Goal: Transaction & Acquisition: Book appointment/travel/reservation

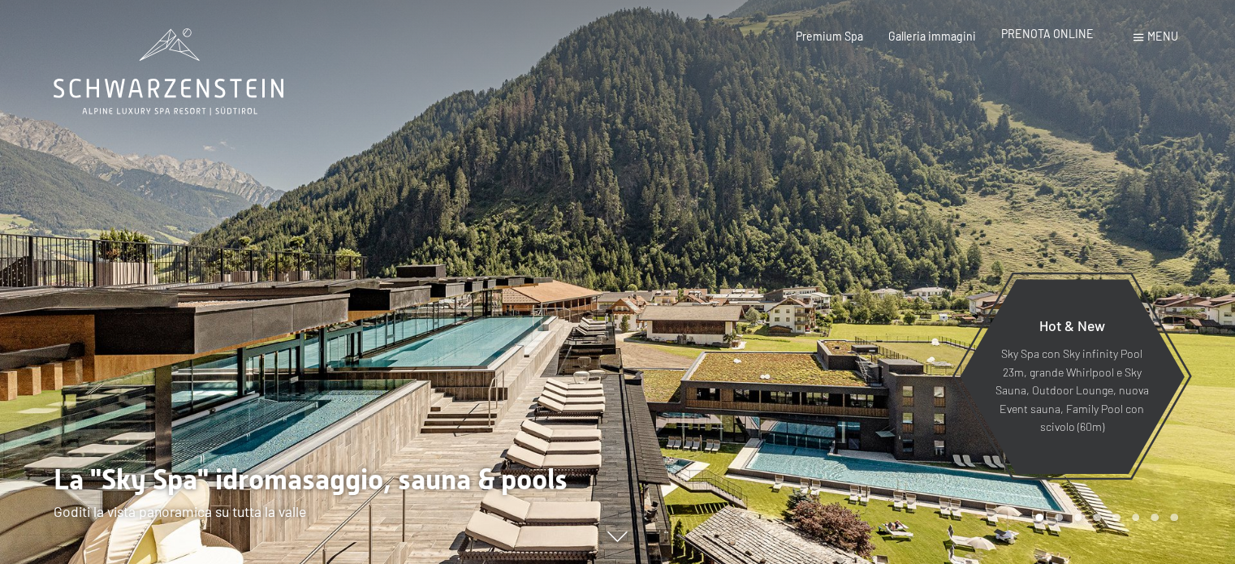
click at [1039, 35] on span "PRENOTA ONLINE" at bounding box center [1047, 34] width 93 height 14
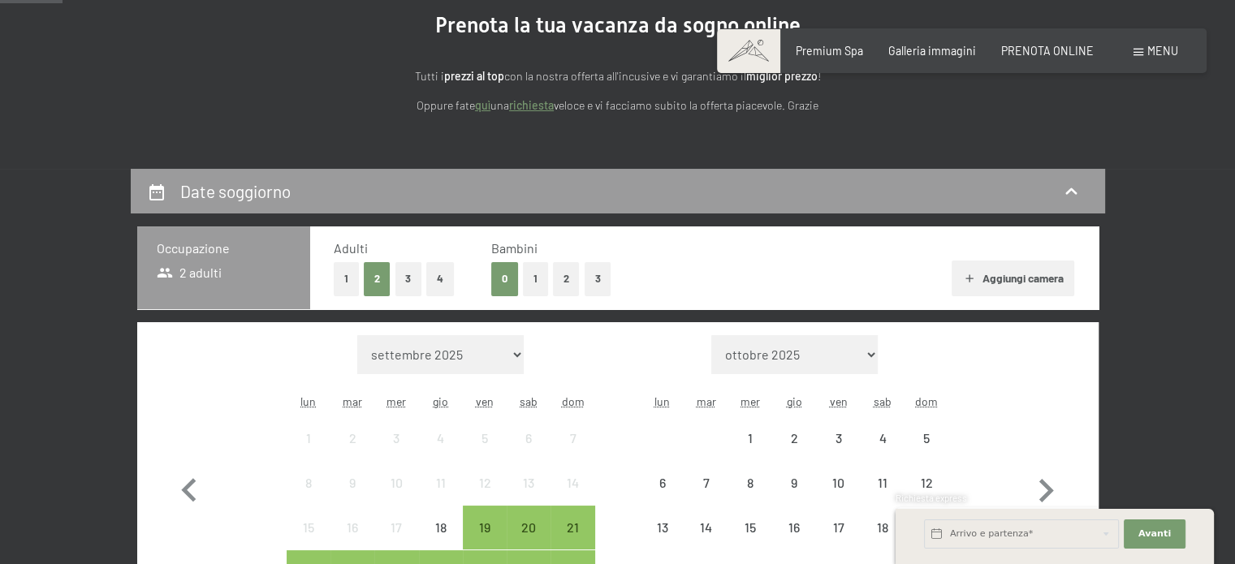
scroll to position [367, 0]
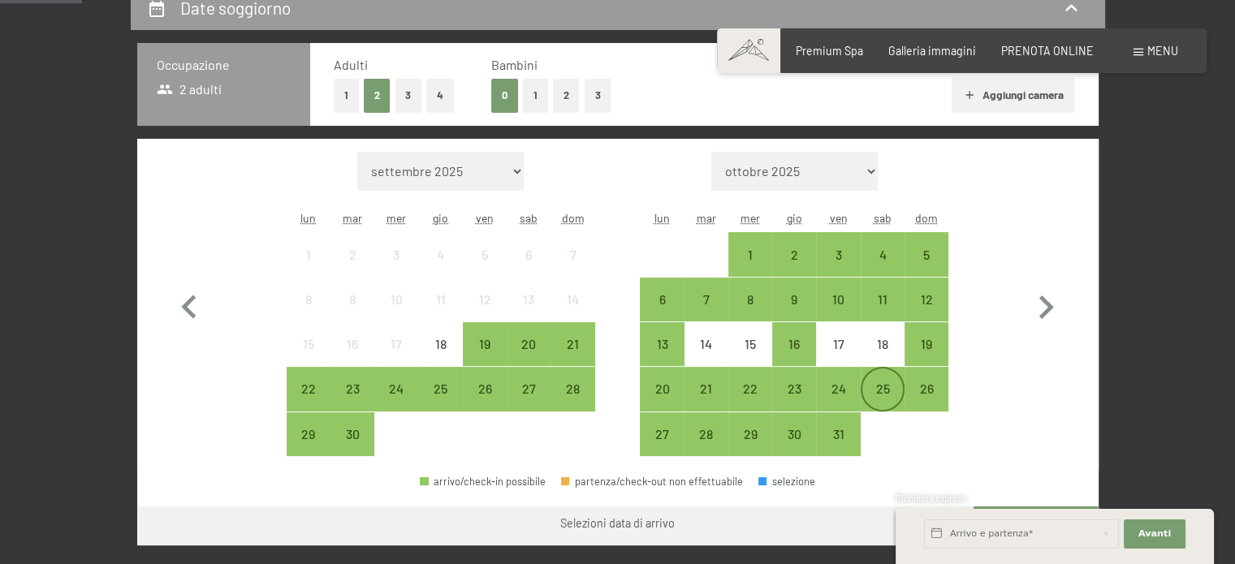
click at [880, 386] on div "25" at bounding box center [883, 403] width 41 height 41
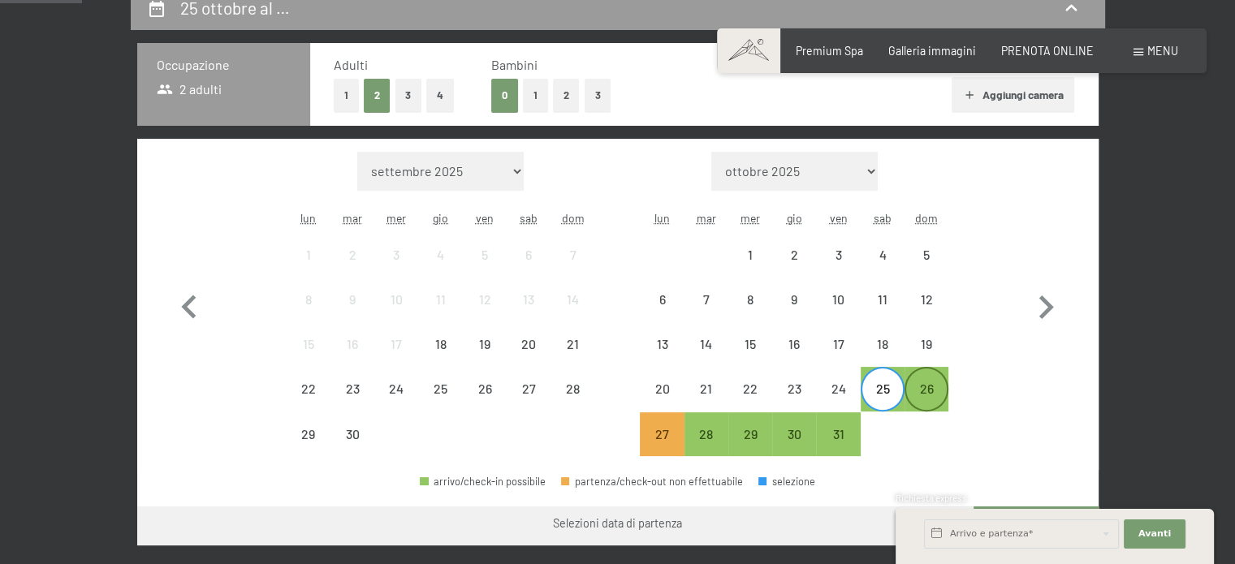
click at [913, 390] on div "26" at bounding box center [926, 403] width 41 height 41
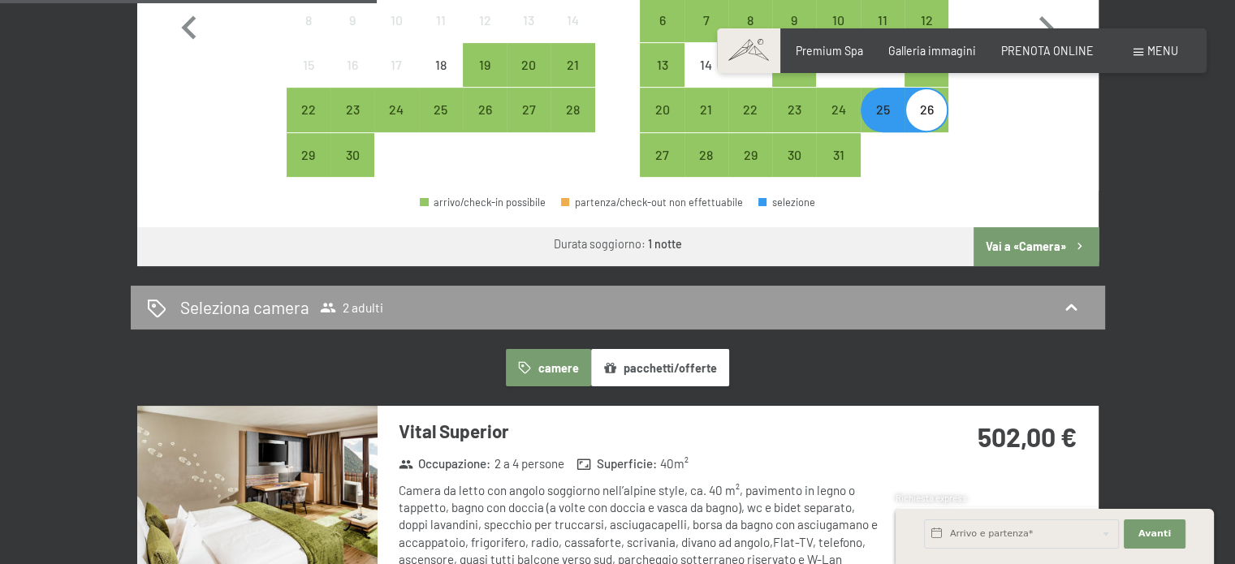
click at [1030, 239] on button "Vai a «Camera»" at bounding box center [1036, 246] width 124 height 39
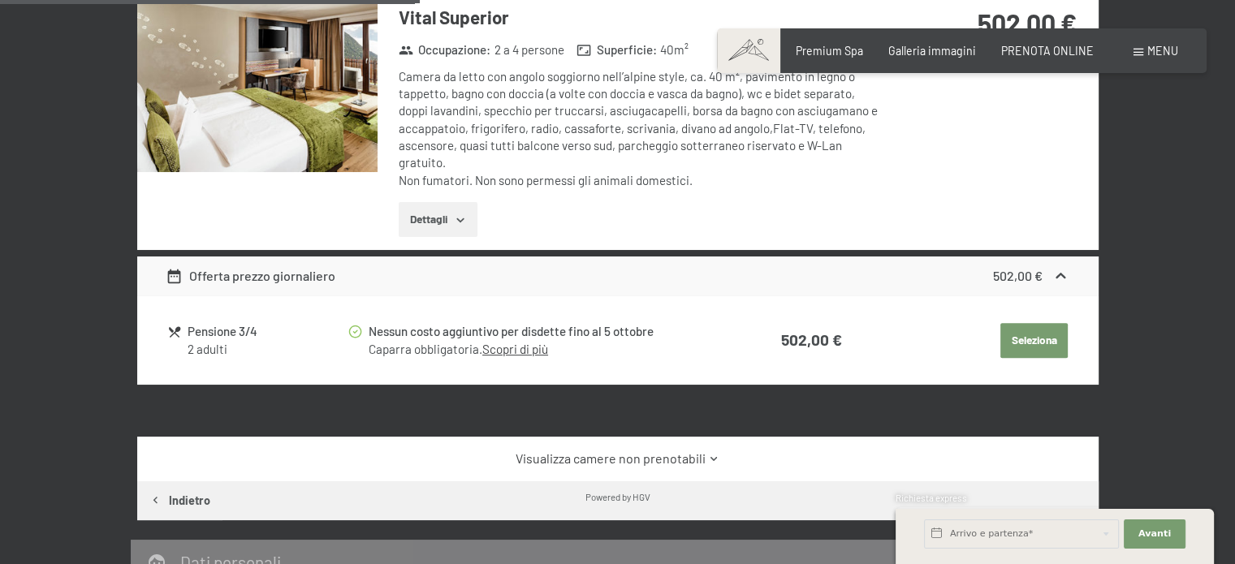
scroll to position [546, 0]
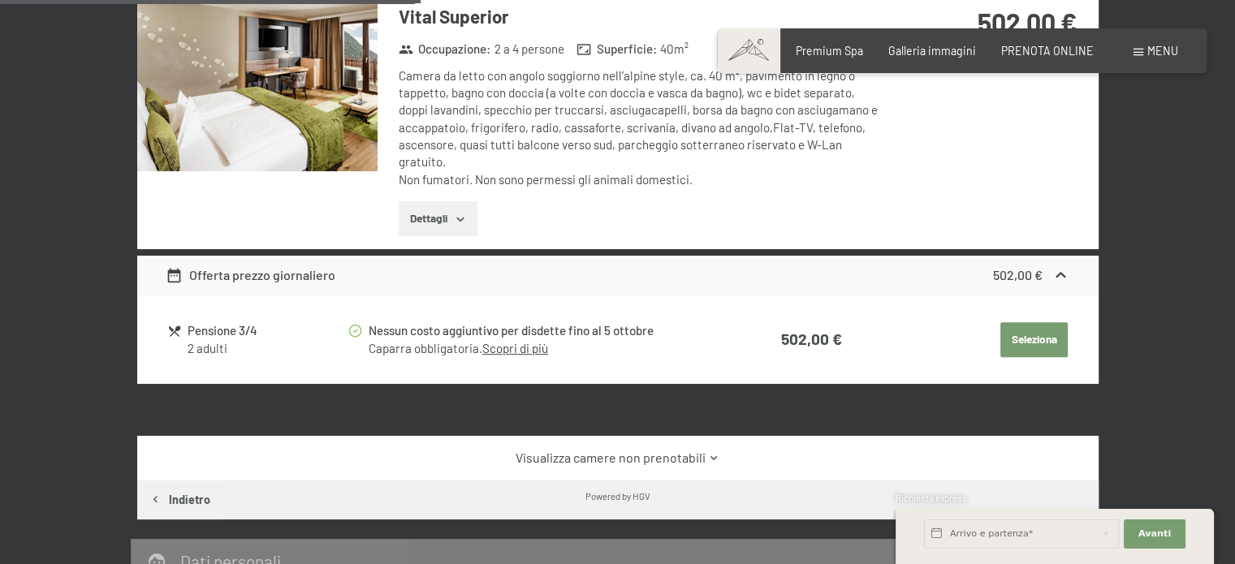
click at [530, 341] on link "Scopri di più" at bounding box center [515, 348] width 66 height 15
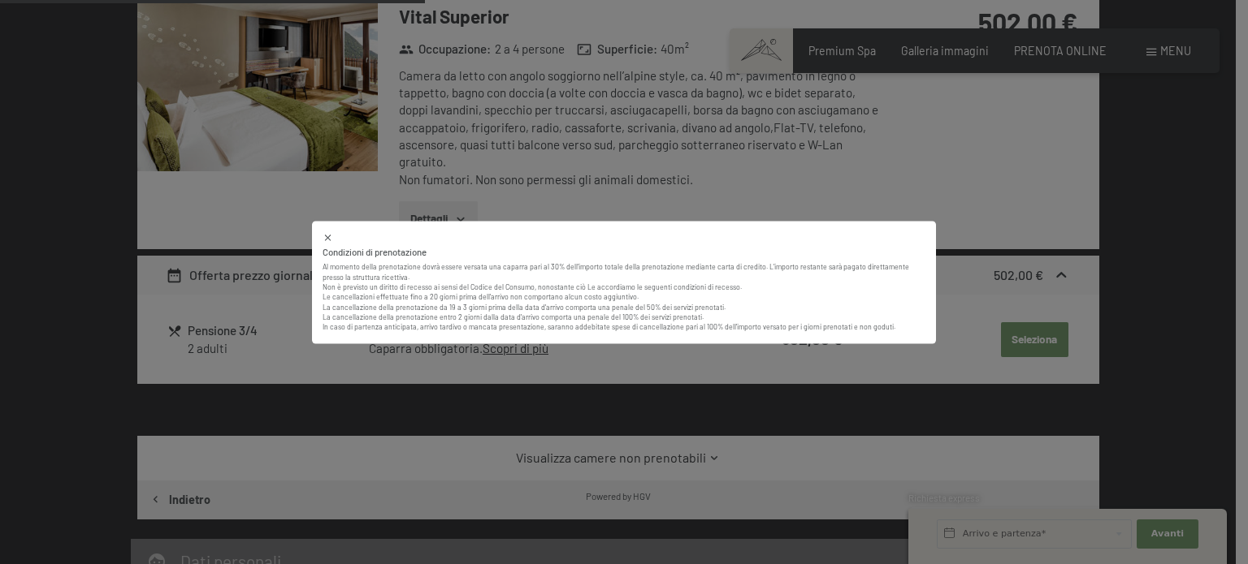
click at [620, 183] on div "Condizioni di prenotazione Al momento della prenotazione dovrà essere versata u…" at bounding box center [624, 282] width 1248 height 564
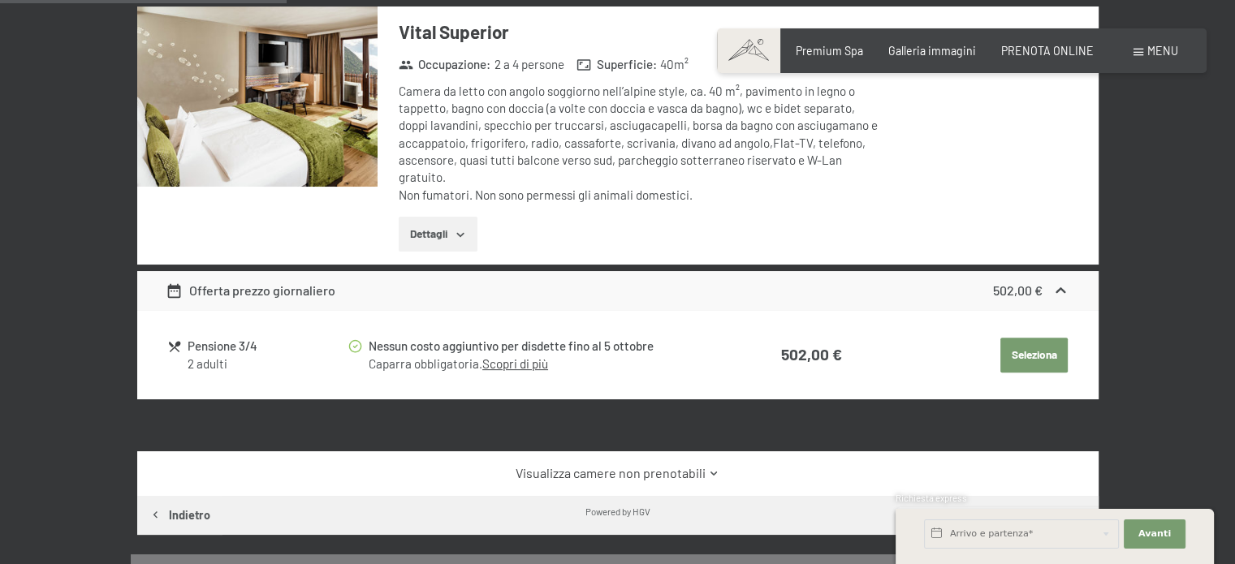
scroll to position [374, 0]
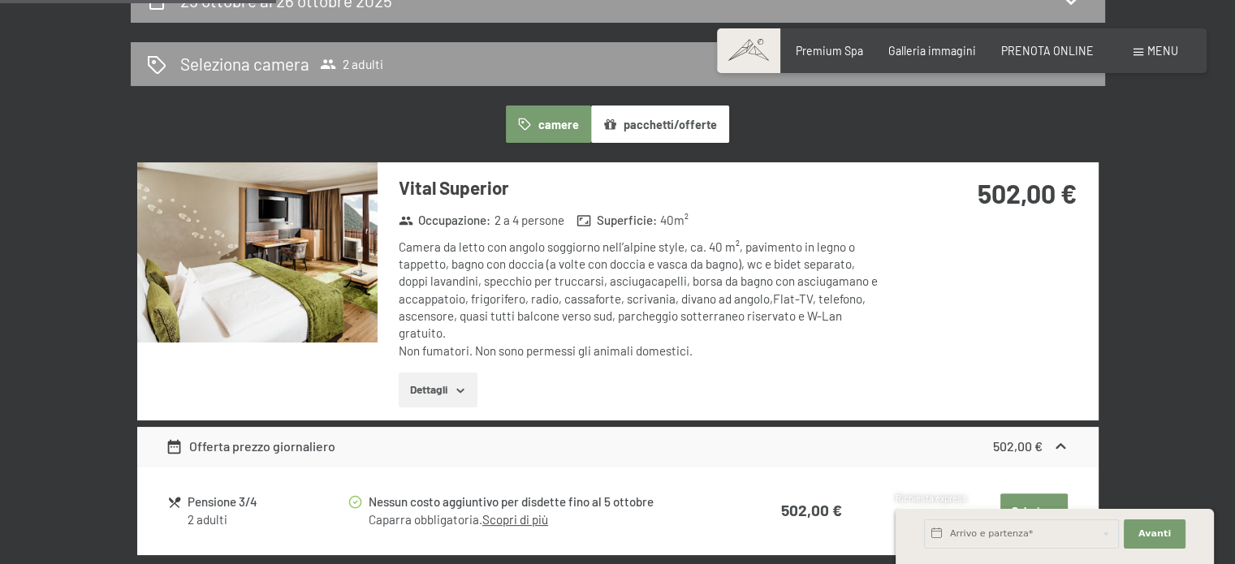
click at [434, 397] on button "Dettagli" at bounding box center [438, 391] width 79 height 36
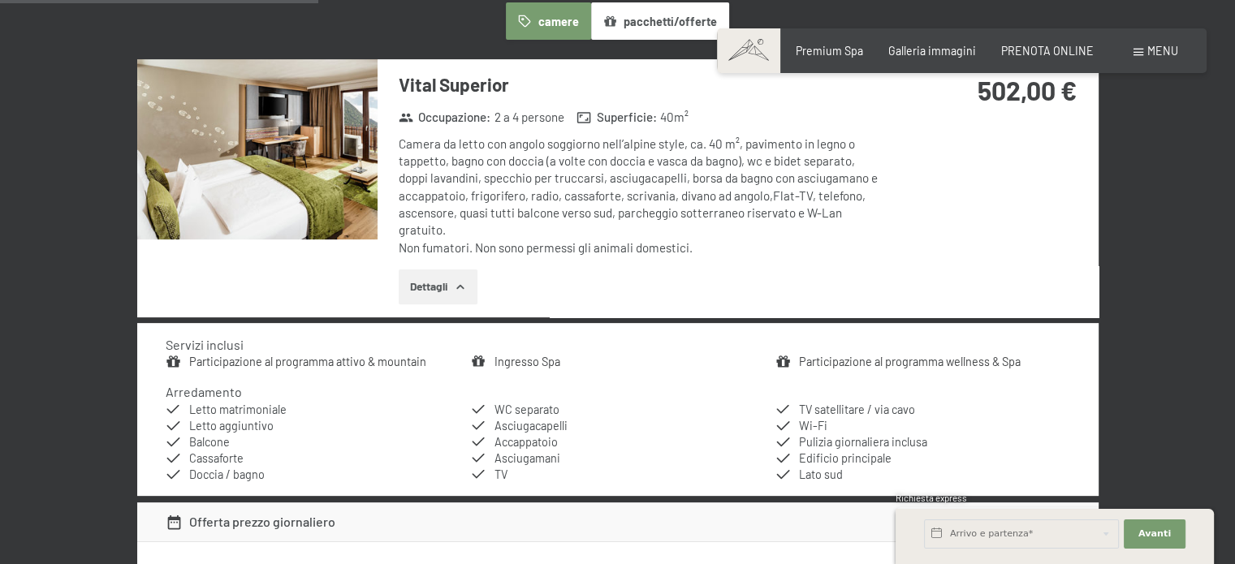
scroll to position [478, 0]
click at [268, 211] on img at bounding box center [257, 148] width 240 height 180
